Goal: Information Seeking & Learning: Stay updated

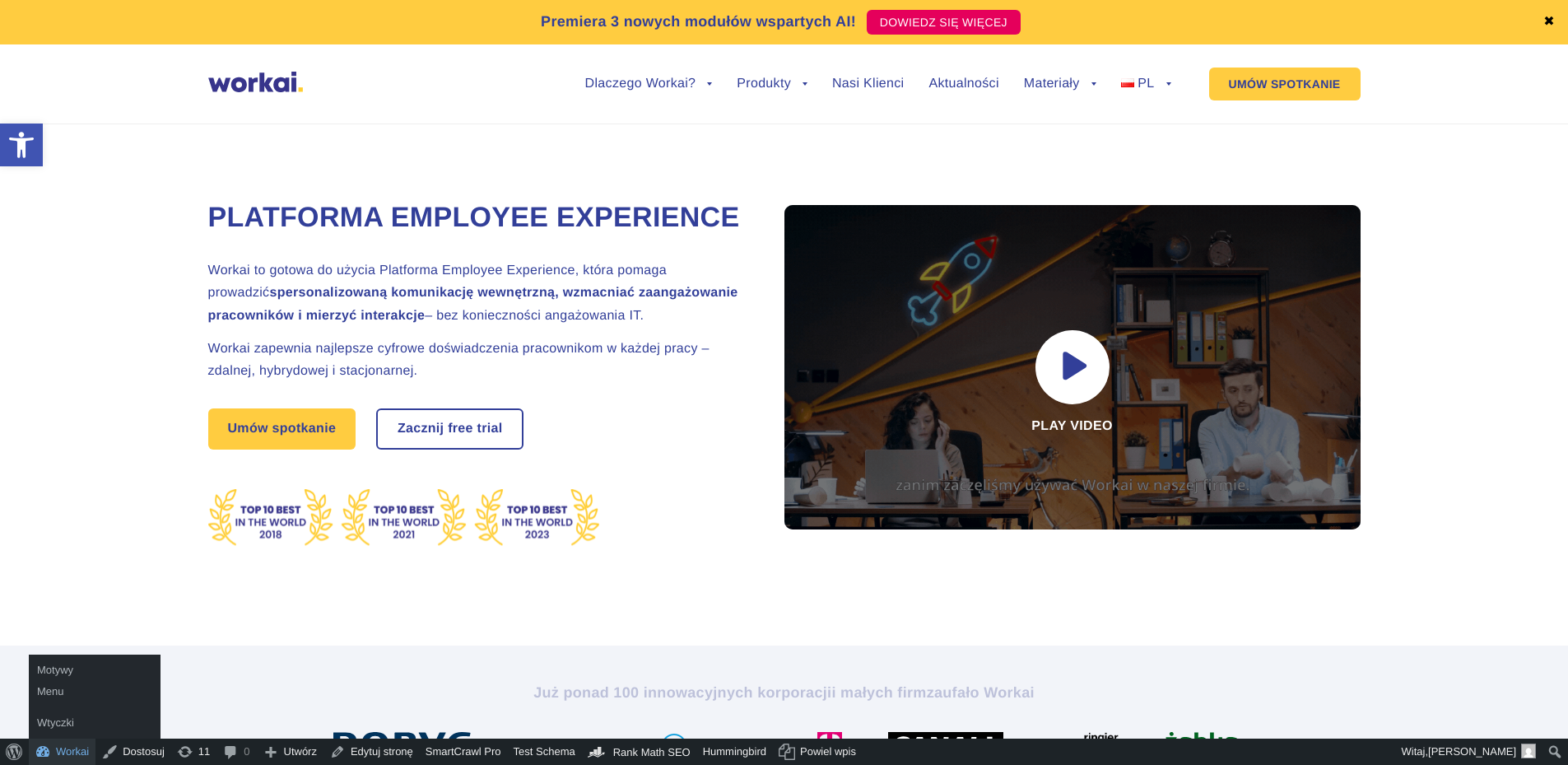
click at [69, 751] on link "Workai" at bounding box center [62, 752] width 67 height 26
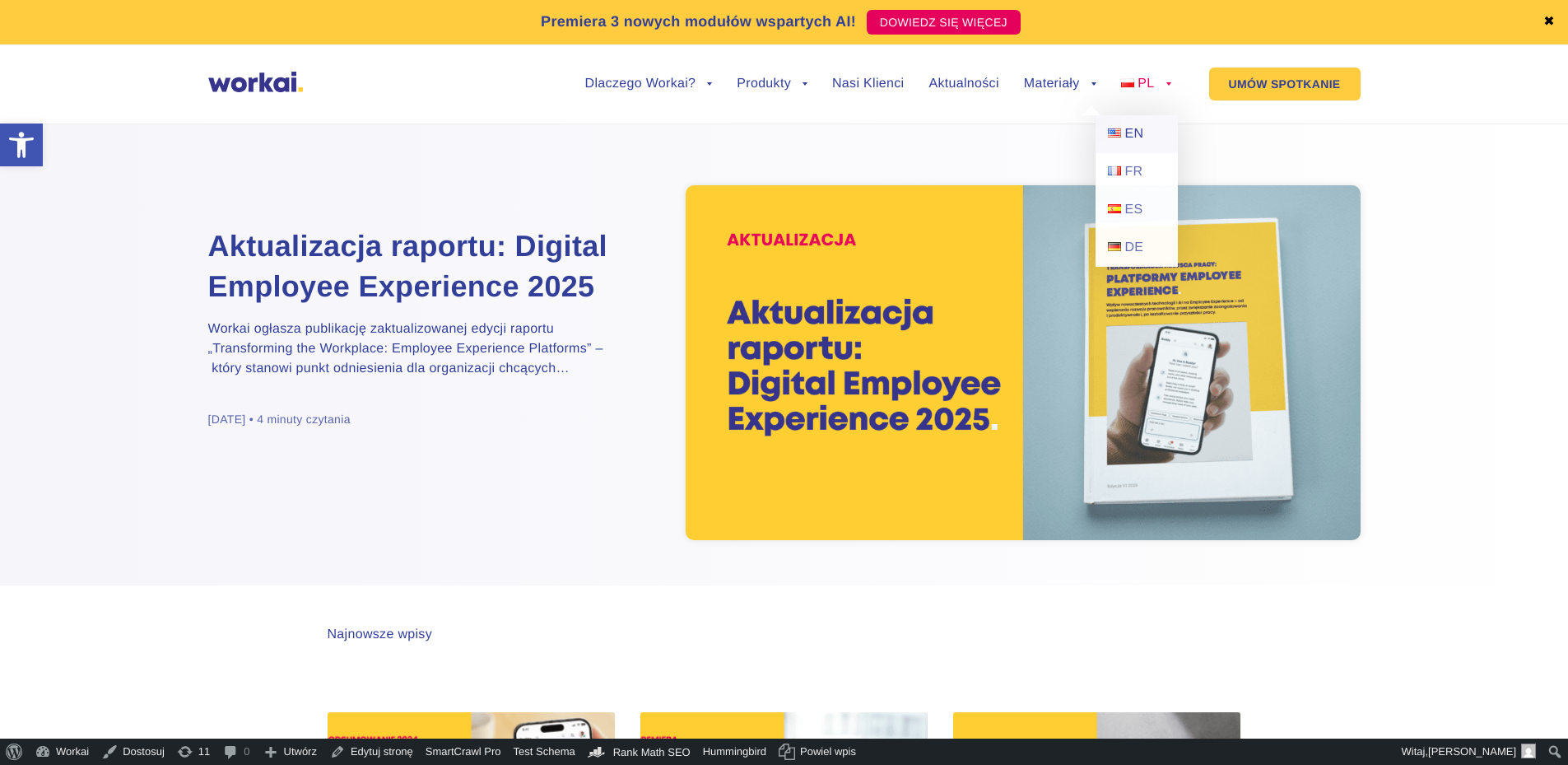
click at [1142, 140] on span "EN" at bounding box center [1133, 133] width 19 height 14
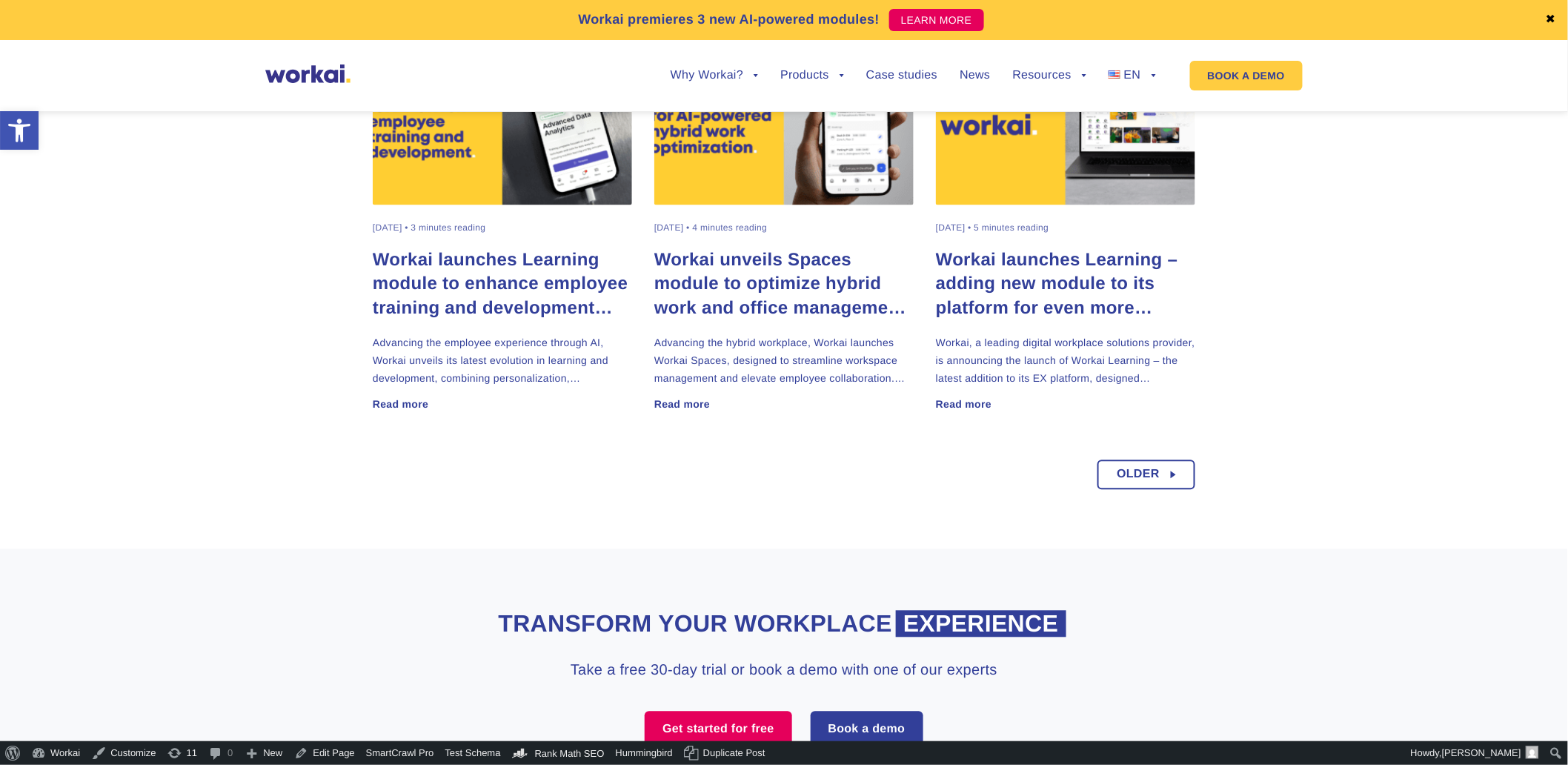
scroll to position [1029, 0]
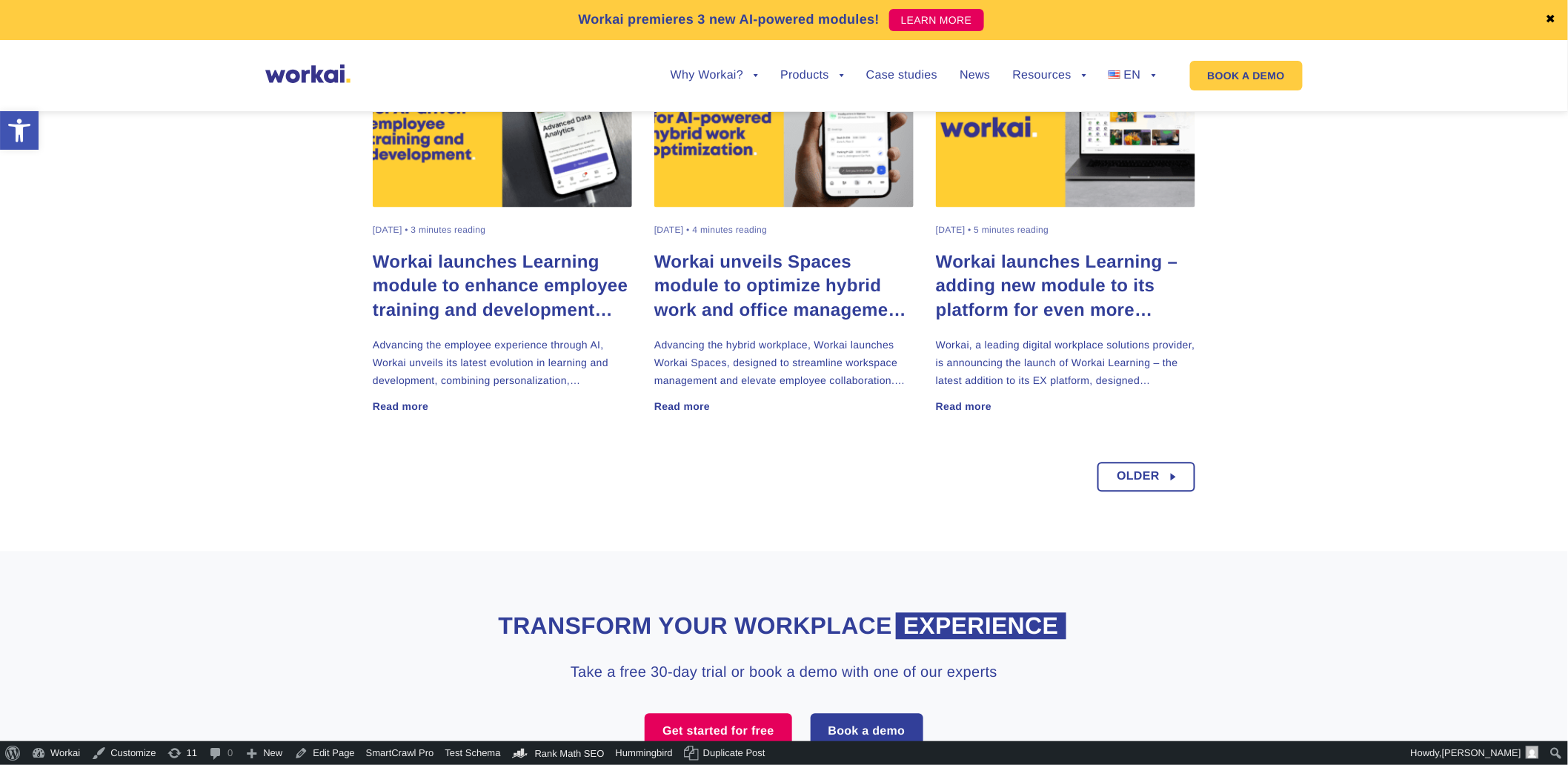
drag, startPoint x: 1150, startPoint y: 475, endPoint x: 1210, endPoint y: 470, distance: 60.2
click at [1150, 475] on span "Older" at bounding box center [1137, 478] width 43 height 27
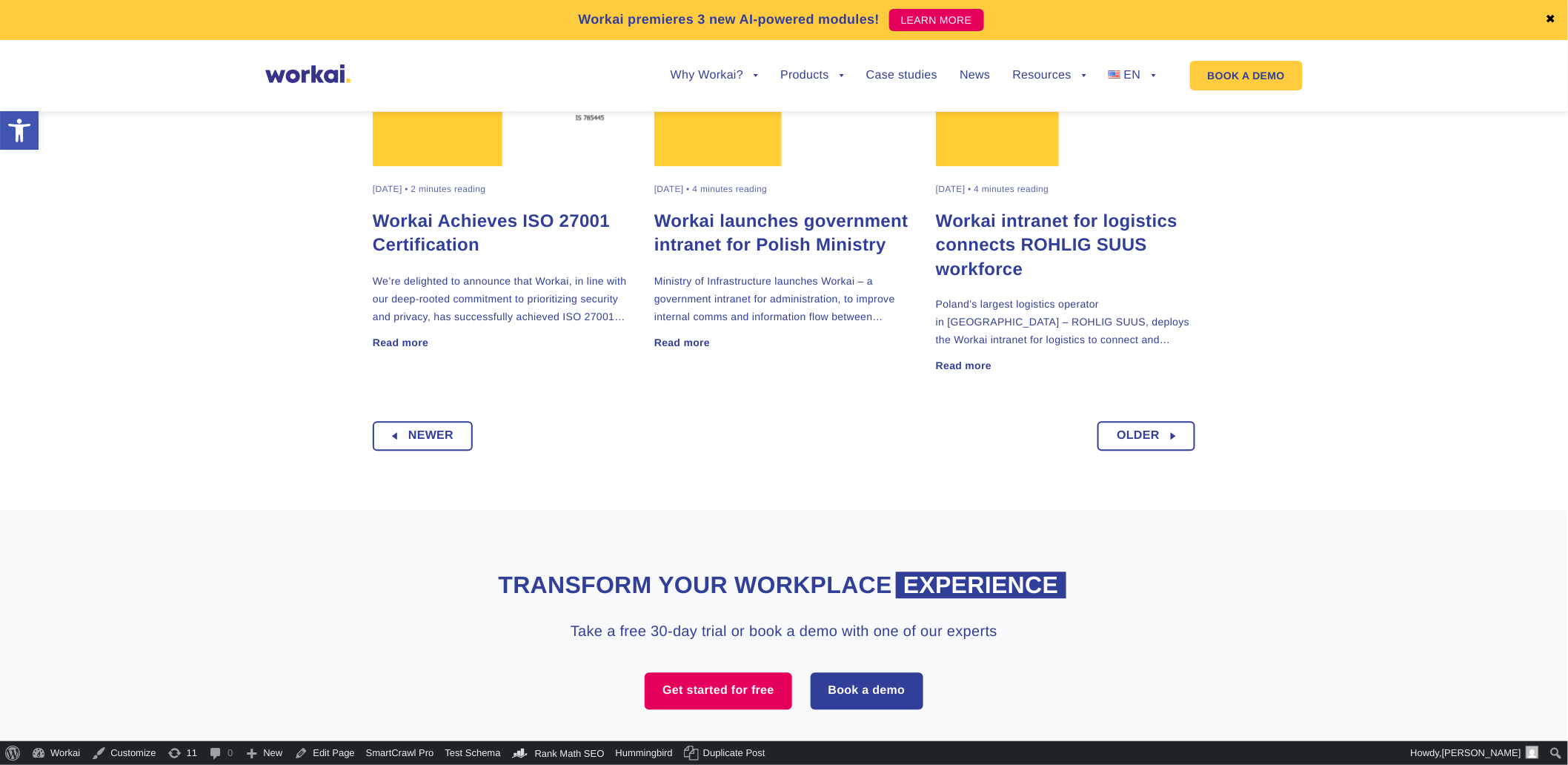
scroll to position [1070, 0]
click at [1136, 443] on span "Older" at bounding box center [1137, 436] width 43 height 27
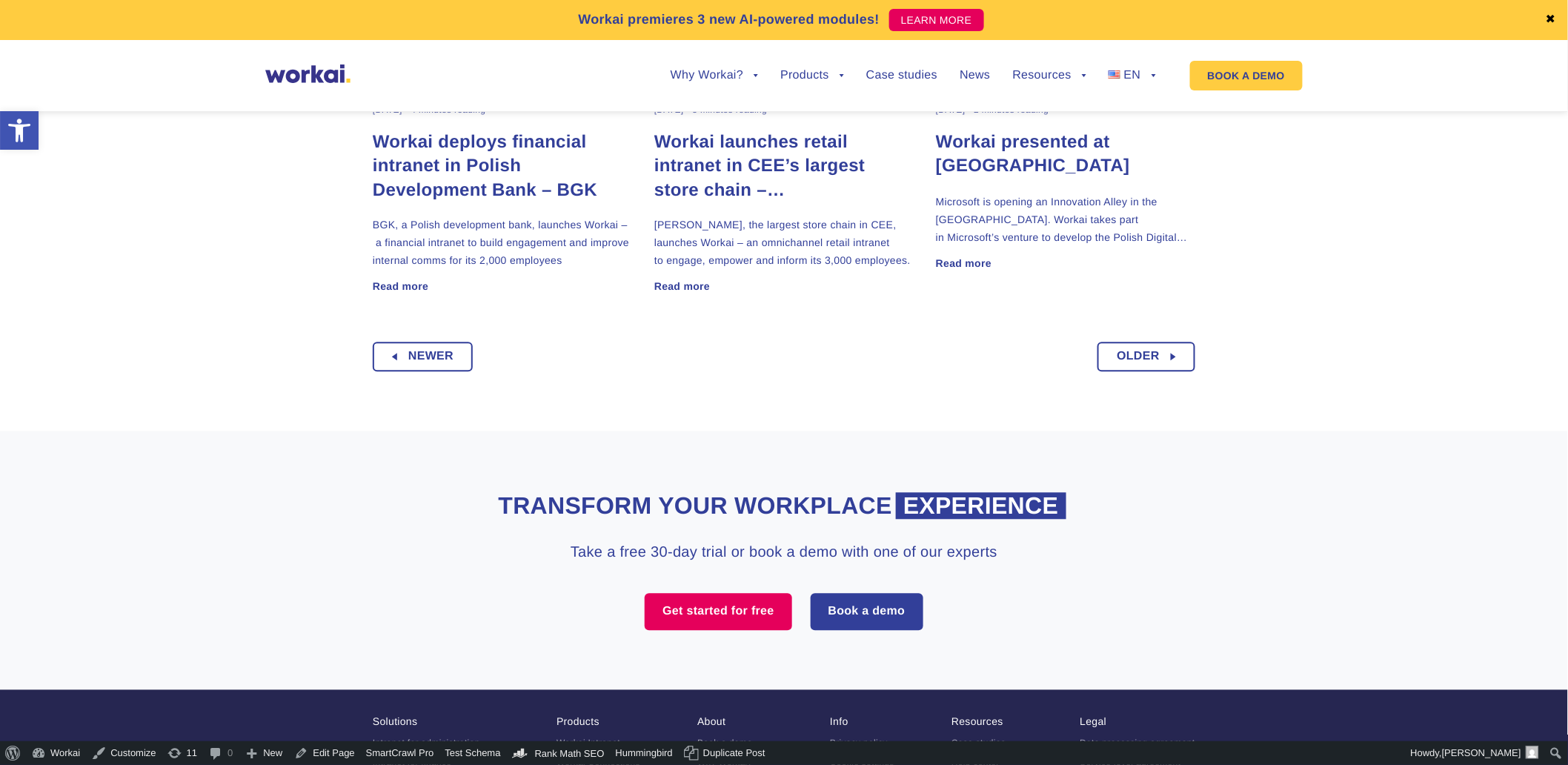
scroll to position [1235, 0]
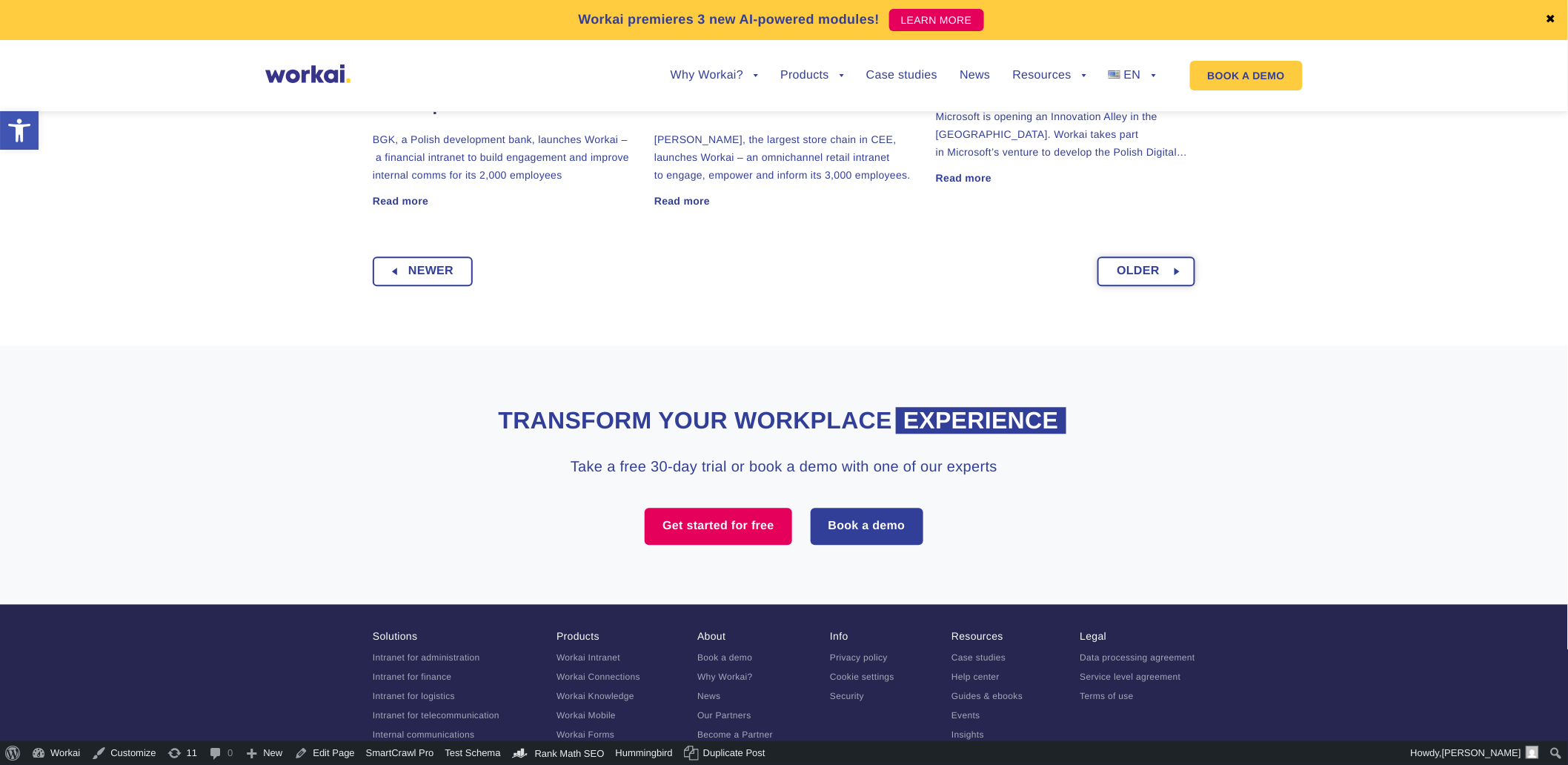
click at [1161, 280] on link "Older" at bounding box center [1146, 271] width 98 height 29
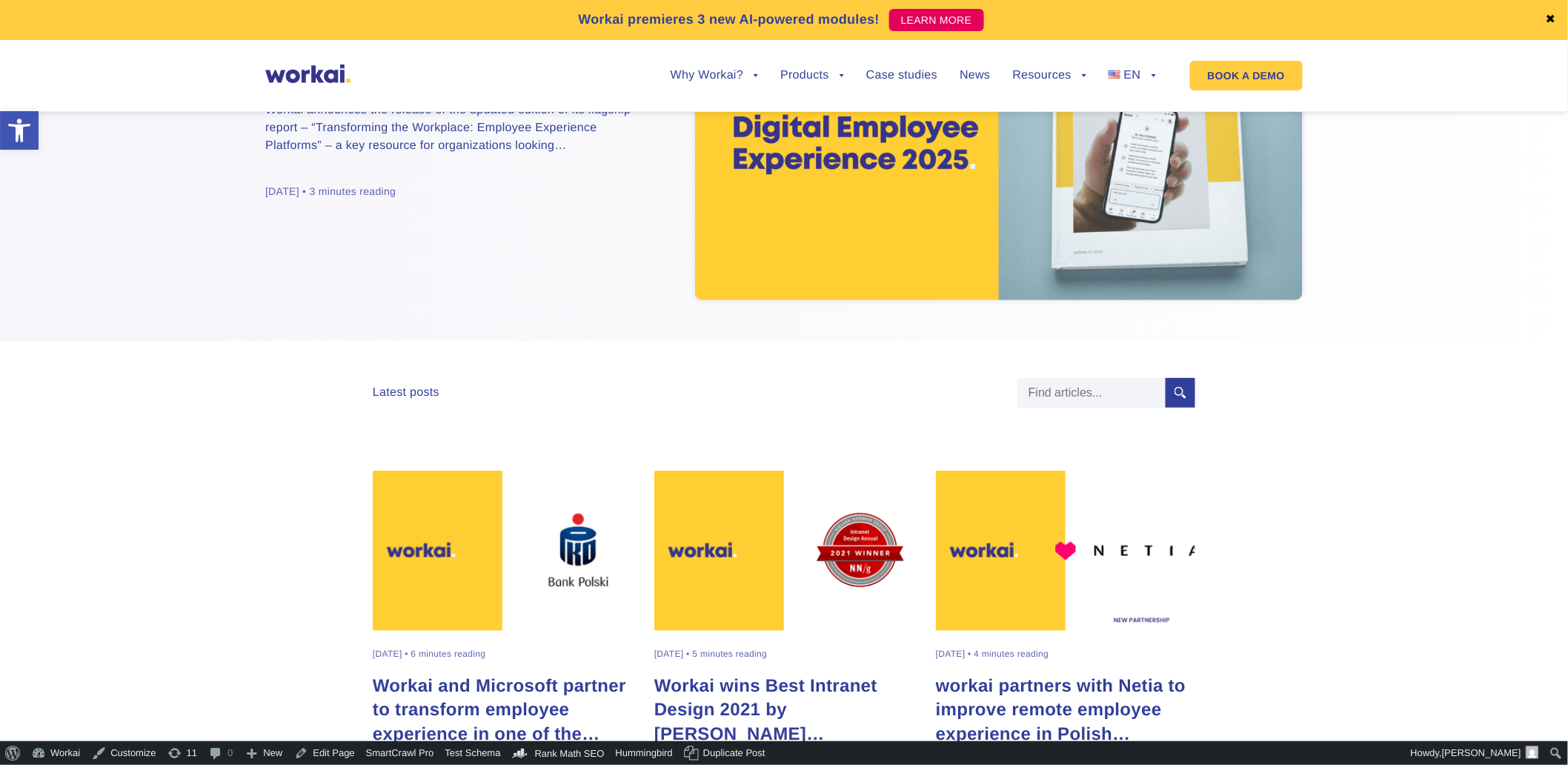
scroll to position [247, 0]
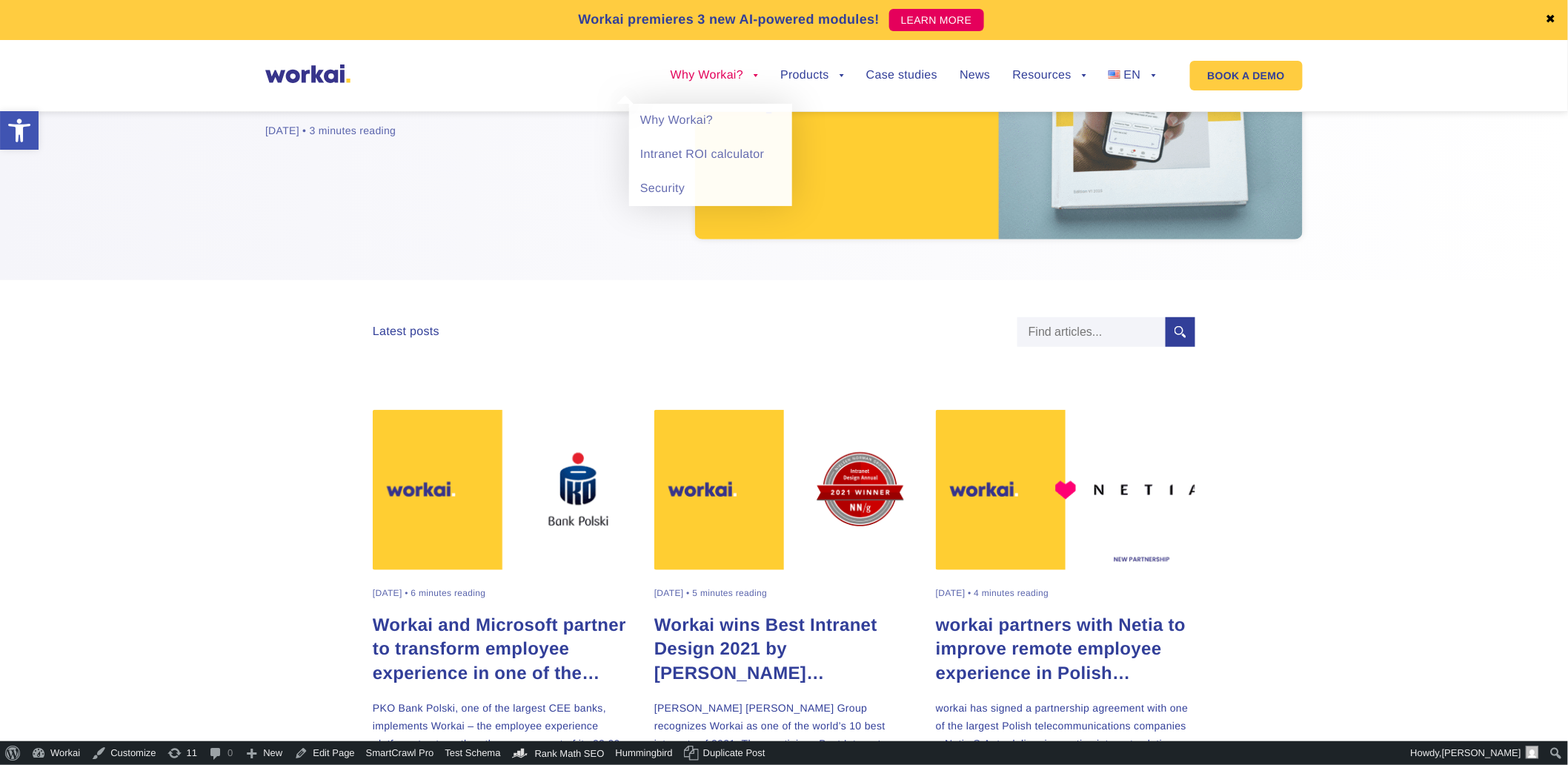
drag, startPoint x: 1414, startPoint y: 194, endPoint x: 678, endPoint y: 85, distance: 744.0
click at [1416, 194] on div "Report Update: Digital Employee Experience 2025 Workai announces the release of…" at bounding box center [784, 63] width 1422 height 434
click at [1402, 263] on div "Report Update: Digital Employee Experience 2025 Workai announces the release of…" at bounding box center [784, 63] width 1422 height 434
